Goal: Information Seeking & Learning: Understand process/instructions

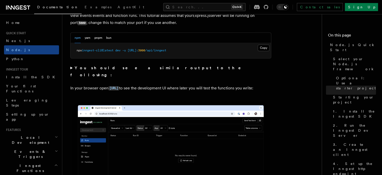
scroll to position [335, 0]
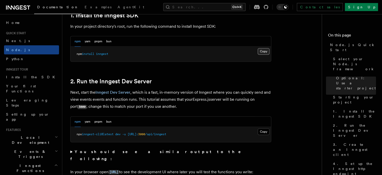
click at [267, 49] on button "Copy Copied" at bounding box center [264, 51] width 12 height 7
click at [360, 165] on nav "On this page Node.js Quick Start Select your Node.js framework Optional: Use a …" at bounding box center [352, 94] width 60 height 161
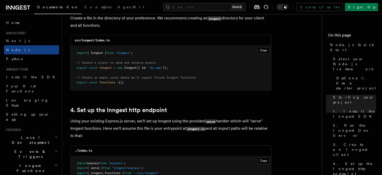
scroll to position [670, 0]
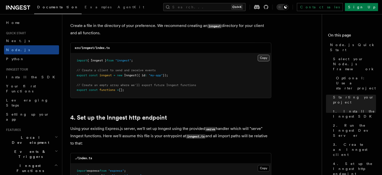
click at [266, 58] on button "Copy Copied" at bounding box center [264, 58] width 12 height 7
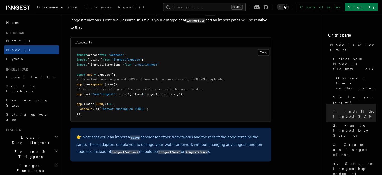
scroll to position [754, 0]
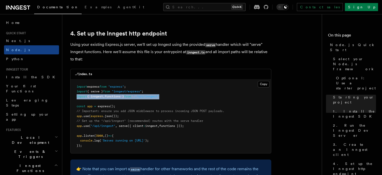
drag, startPoint x: 167, startPoint y: 97, endPoint x: 75, endPoint y: 99, distance: 92.6
click at [75, 99] on pre "import express from "express" ; import { serve } from "inngest/express" ; impor…" at bounding box center [171, 116] width 201 height 74
copy span "import { inngest , functions } from "./src/inngest""
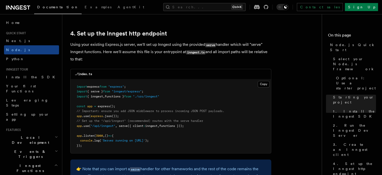
click at [196, 125] on pre "import express from "express" ; import { serve } from "inngest/express" ; impor…" at bounding box center [171, 116] width 201 height 74
drag, startPoint x: 195, startPoint y: 126, endPoint x: 77, endPoint y: 128, distance: 118.2
click at [77, 128] on pre "import express from "express" ; import { serve } from "inngest/express" ; impor…" at bounding box center [171, 116] width 201 height 74
copy span "app .use ( "/api/inngest" , serve ({ client : inngest , functions }));"
